Goal: Entertainment & Leisure: Consume media (video, audio)

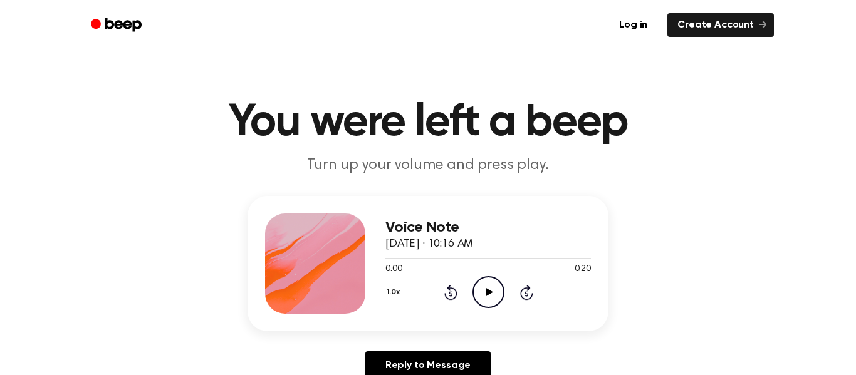
click at [492, 289] on icon "Play Audio" at bounding box center [489, 292] width 32 height 32
click at [488, 291] on icon at bounding box center [489, 292] width 7 height 8
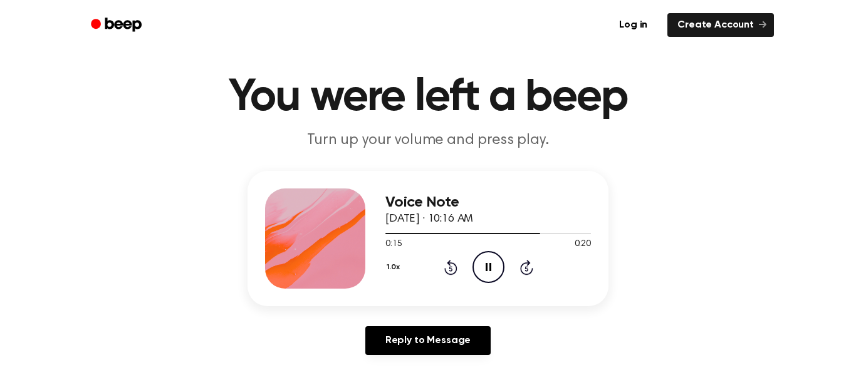
scroll to position [131, 0]
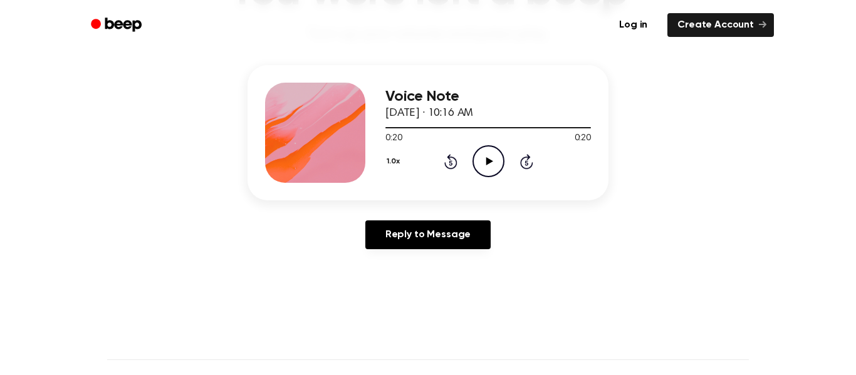
click at [480, 164] on icon "Play Audio" at bounding box center [489, 161] width 32 height 32
click at [489, 166] on icon "Play Audio" at bounding box center [489, 161] width 32 height 32
click at [458, 160] on div "1.0x Rewind 5 seconds Pause Audio Skip 5 seconds" at bounding box center [488, 161] width 206 height 32
click at [453, 160] on icon "Rewind 5 seconds" at bounding box center [451, 162] width 14 height 16
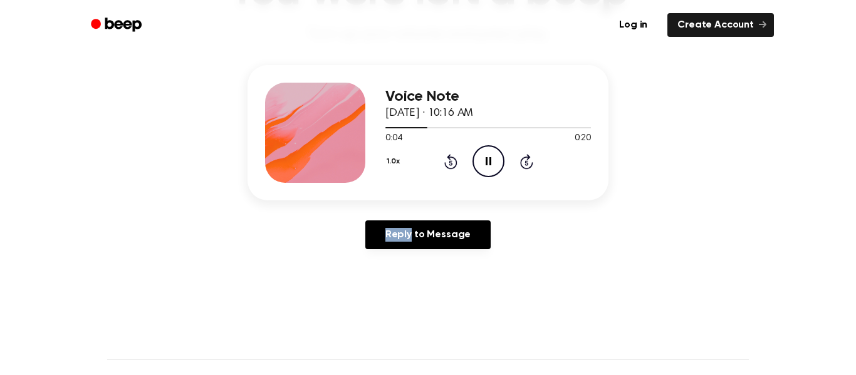
click at [453, 160] on icon "Rewind 5 seconds" at bounding box center [451, 162] width 14 height 16
click at [490, 154] on icon "Pause Audio" at bounding box center [489, 161] width 32 height 32
click at [490, 154] on icon "Play Audio" at bounding box center [489, 161] width 32 height 32
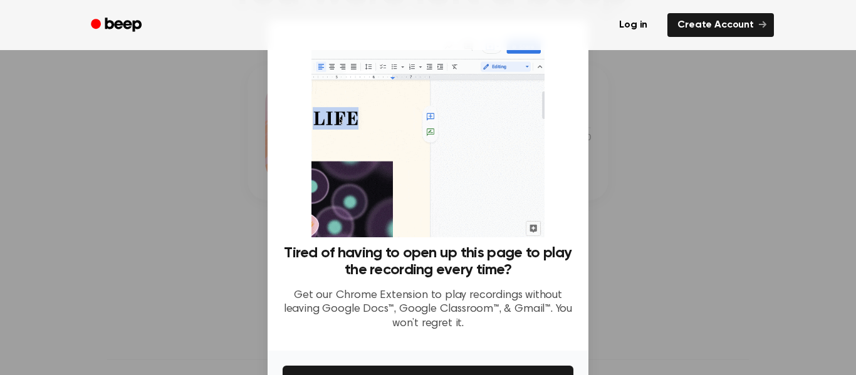
click at [117, 147] on div at bounding box center [428, 187] width 856 height 375
click at [712, 161] on div at bounding box center [428, 187] width 856 height 375
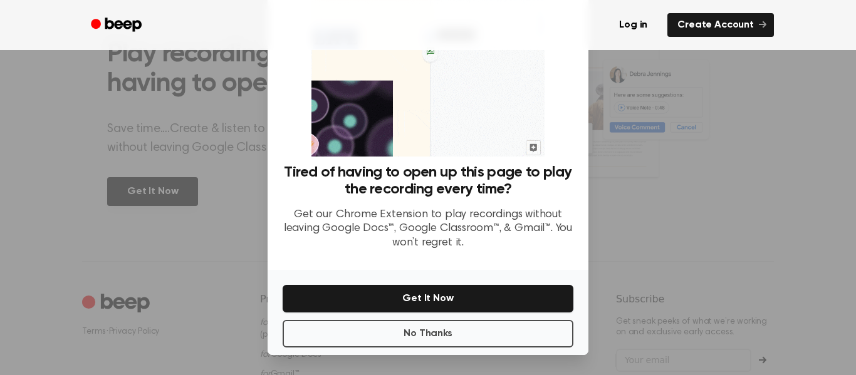
scroll to position [512, 0]
click at [473, 343] on button "No Thanks" at bounding box center [428, 334] width 291 height 28
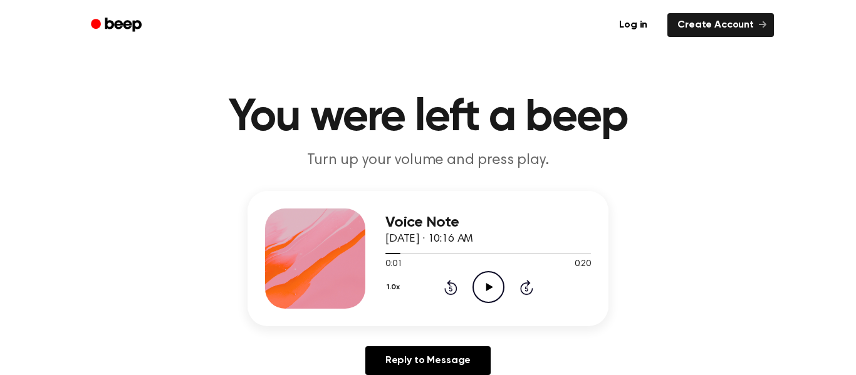
scroll to position [0, 0]
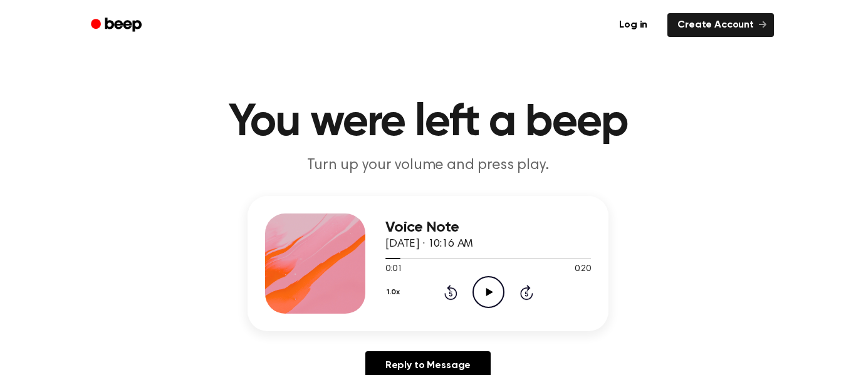
click at [493, 300] on icon "Play Audio" at bounding box center [489, 292] width 32 height 32
click at [449, 293] on icon "Rewind 5 seconds" at bounding box center [451, 293] width 14 height 16
